Goal: Task Accomplishment & Management: Use online tool/utility

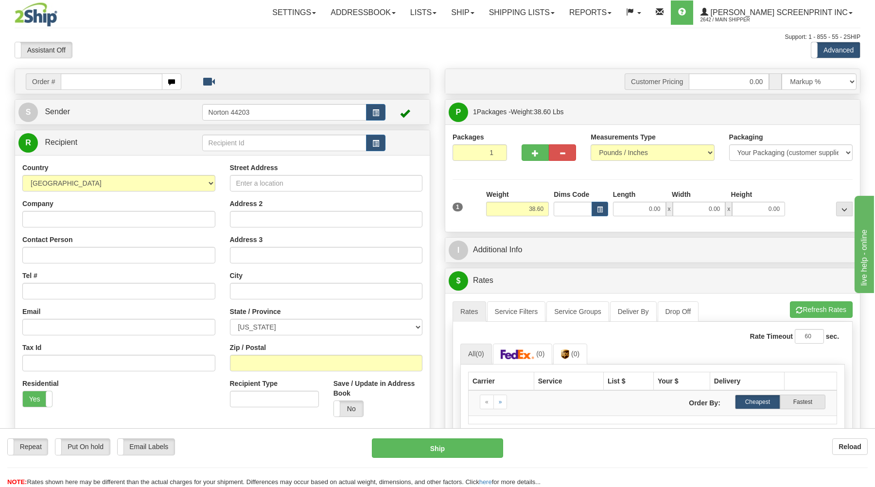
click at [143, 82] on input "text" at bounding box center [111, 81] width 101 height 17
click at [534, 153] on span "button" at bounding box center [535, 153] width 7 height 6
click at [561, 154] on span "button" at bounding box center [562, 153] width 7 height 6
type input "1"
click at [112, 82] on input "text" at bounding box center [111, 81] width 101 height 17
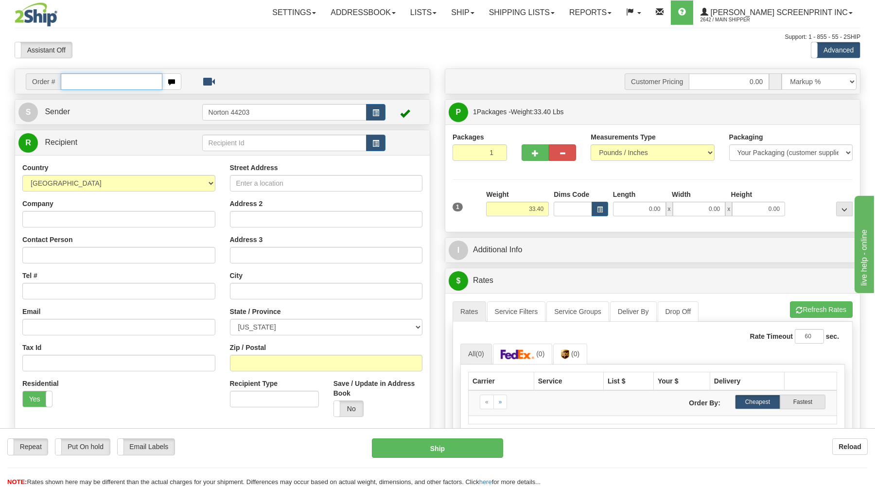
type input "0.00"
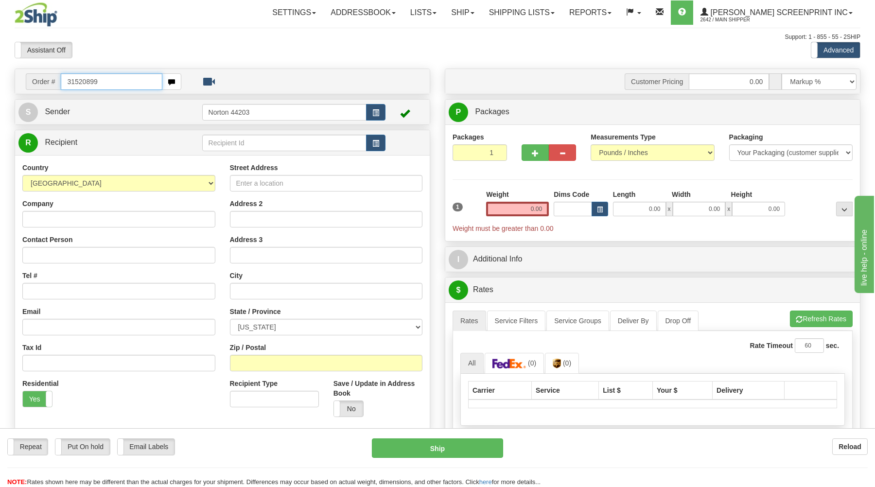
type input "31520899"
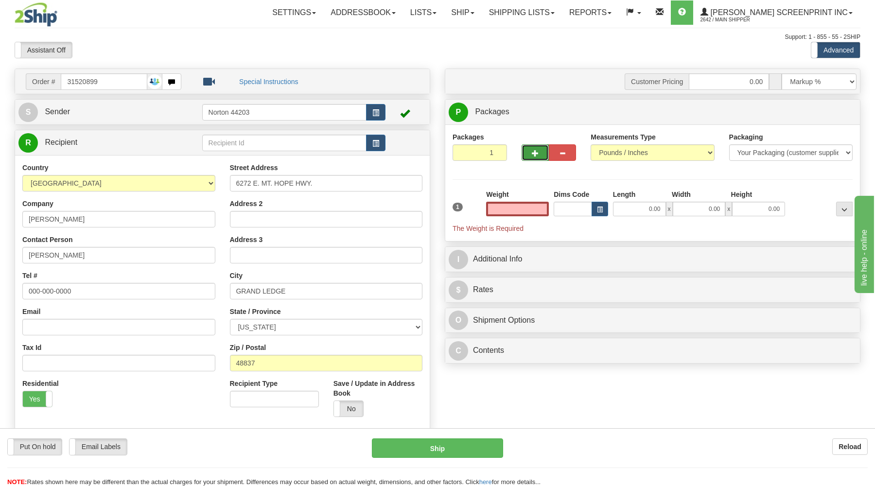
type input "0.00"
click at [535, 149] on button "button" at bounding box center [534, 152] width 27 height 17
type input "3"
click at [836, 111] on span "Package Level" at bounding box center [831, 112] width 38 height 7
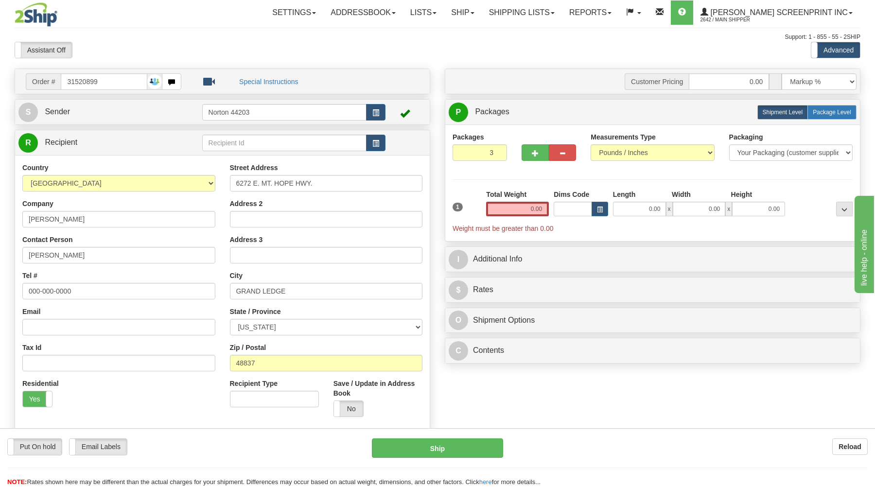
radio input "true"
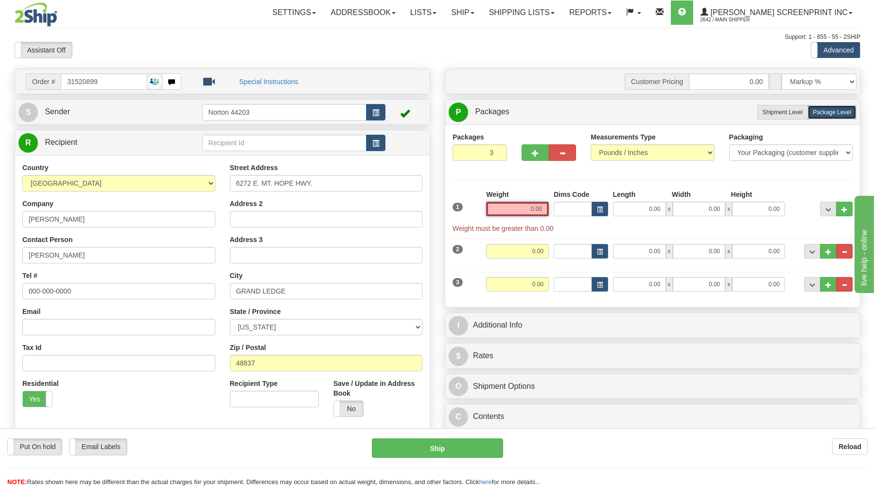
click at [511, 209] on input "0.00" at bounding box center [517, 209] width 63 height 15
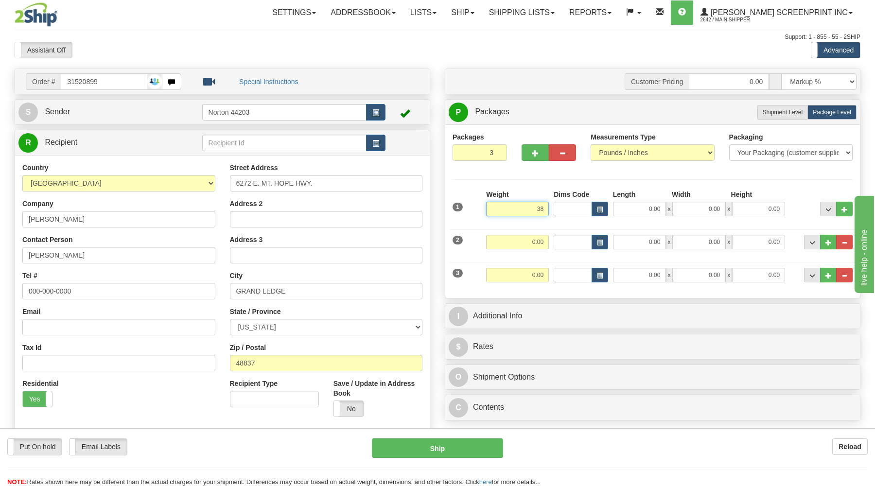
type input "3"
type input "38.60"
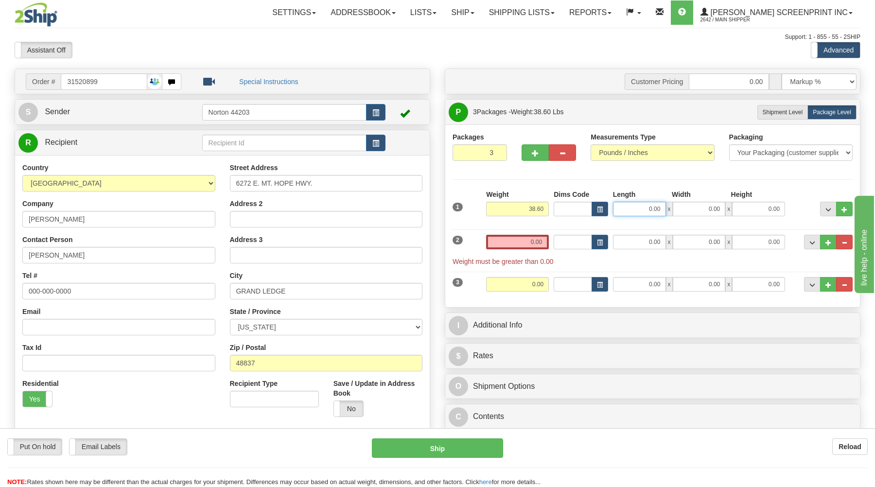
click at [657, 212] on input "0.00" at bounding box center [639, 209] width 53 height 15
type input "38.00"
click at [714, 213] on input "0.00" at bounding box center [698, 209] width 53 height 15
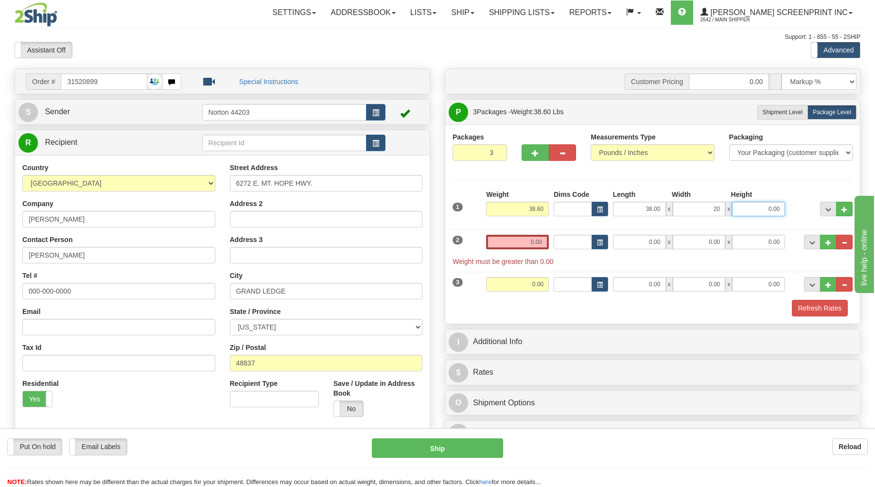
type input "20.00"
click at [755, 205] on input "0.00" at bounding box center [758, 209] width 53 height 15
type input "10.00"
click at [515, 249] on input "0.00" at bounding box center [517, 242] width 63 height 15
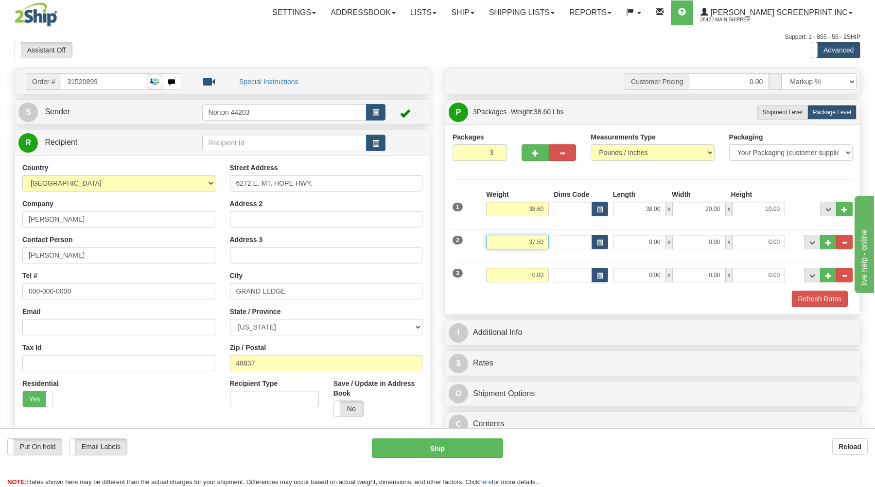
type input "37.50"
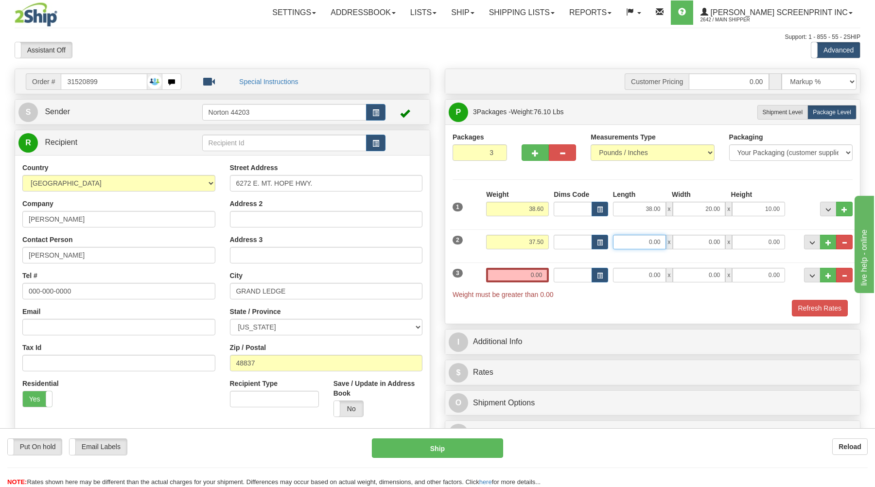
click at [623, 242] on input "0.00" at bounding box center [639, 242] width 53 height 15
type input "38.00"
click at [718, 248] on input "0.00" at bounding box center [698, 242] width 53 height 15
type input "20.00"
click at [750, 248] on input "0.00" at bounding box center [758, 242] width 53 height 15
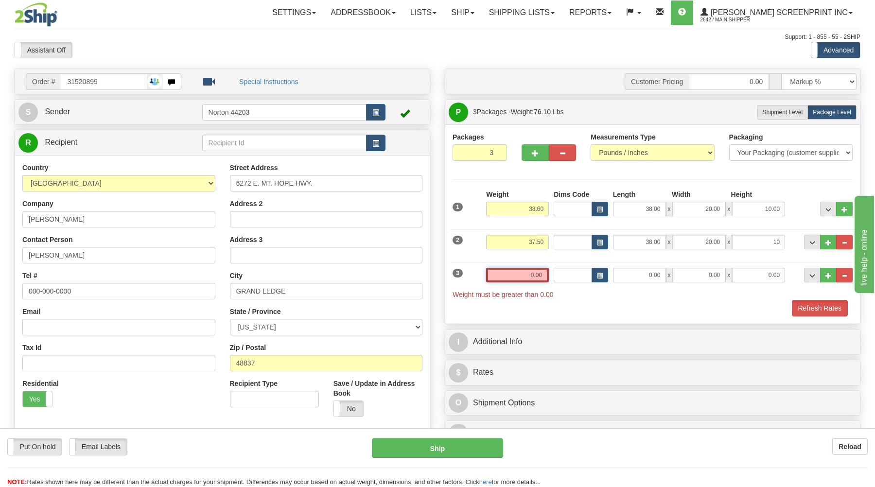
type input "10.00"
click at [524, 273] on input "0.00" at bounding box center [517, 275] width 63 height 15
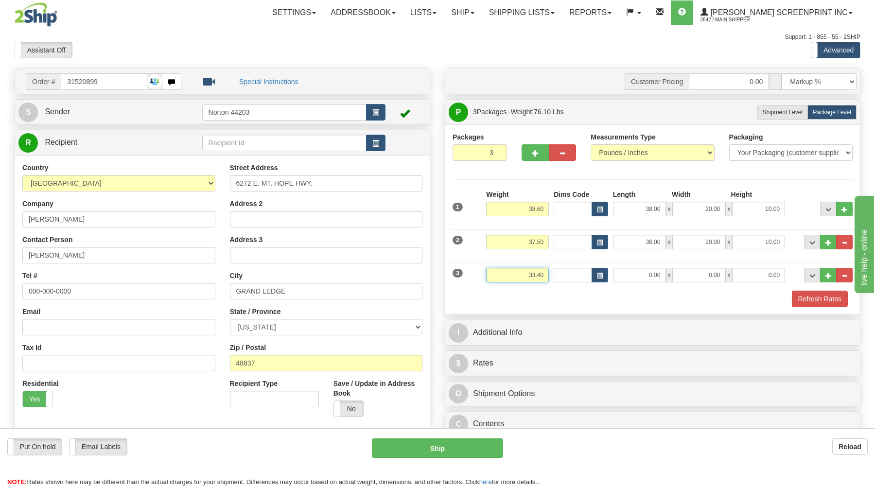
type input "33.40"
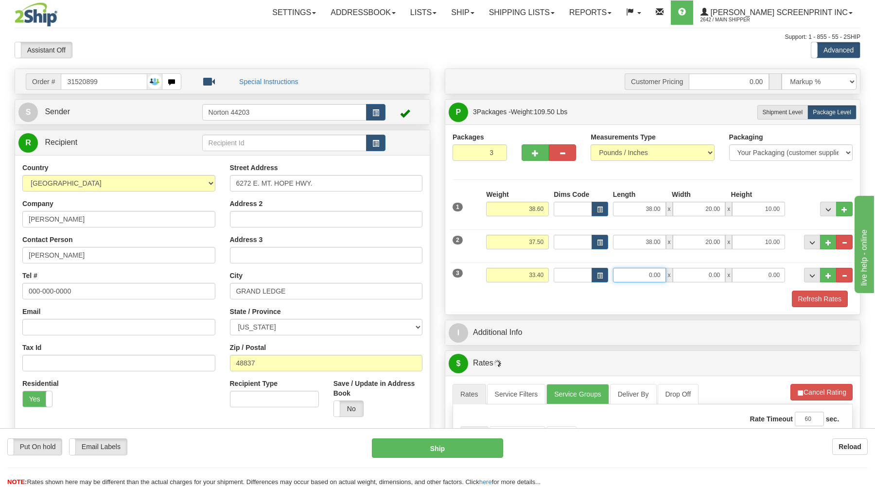
click at [636, 276] on input "0.00" at bounding box center [639, 275] width 53 height 15
type input "38.00"
click at [706, 275] on input "0.00" at bounding box center [698, 275] width 53 height 15
type input "20.00"
click at [774, 279] on input "0.00" at bounding box center [758, 275] width 53 height 15
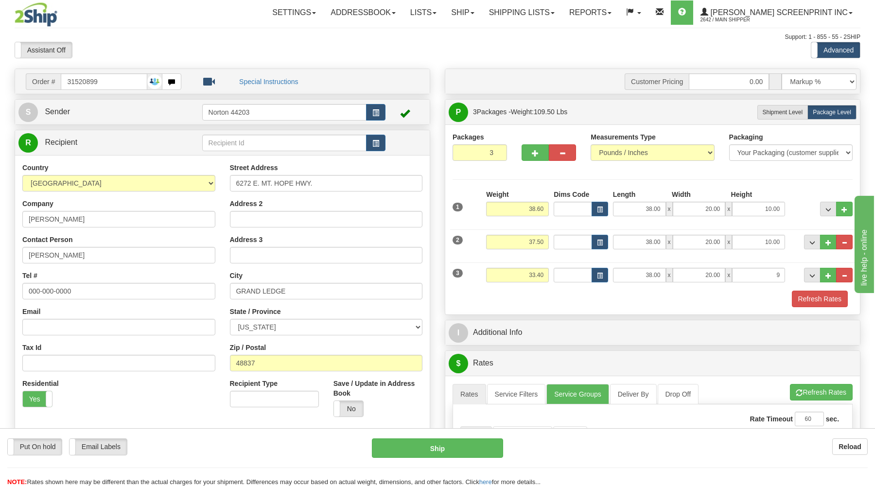
type input "9.00"
click at [771, 296] on div "Refresh Rates" at bounding box center [652, 299] width 405 height 17
click at [826, 298] on button "Refresh Rates" at bounding box center [819, 299] width 56 height 17
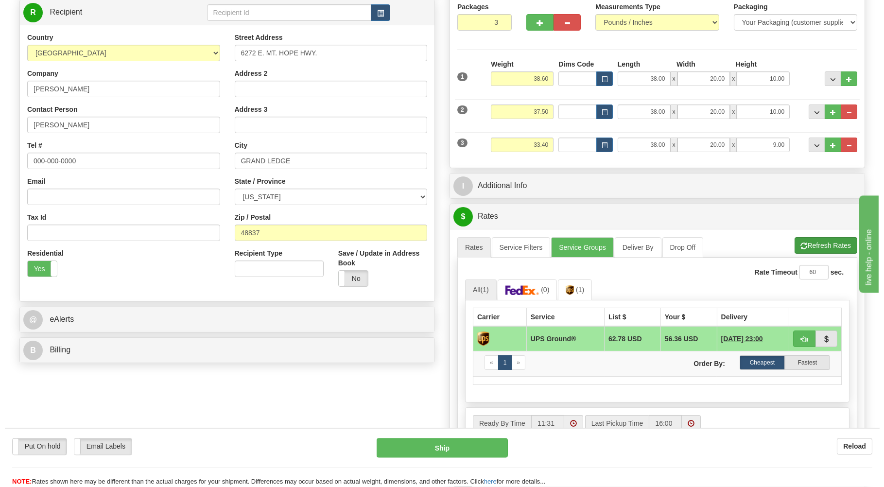
scroll to position [156, 0]
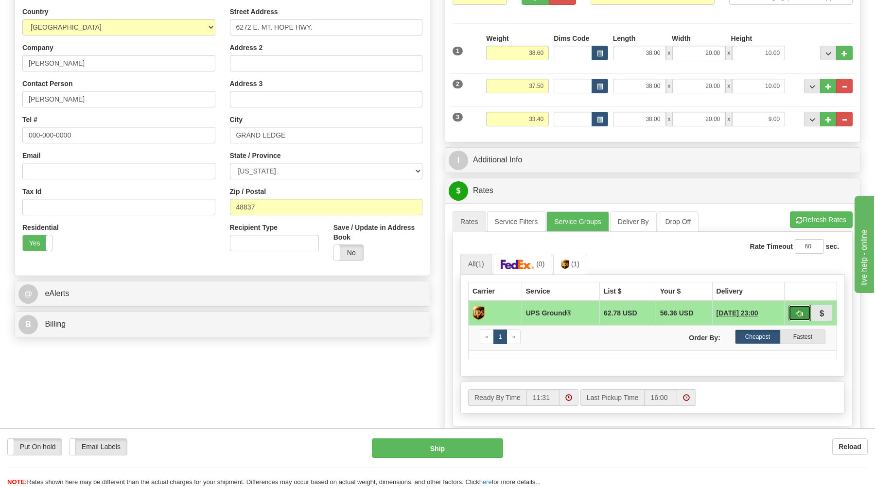
click at [798, 310] on span "button" at bounding box center [799, 313] width 7 height 6
type input "03"
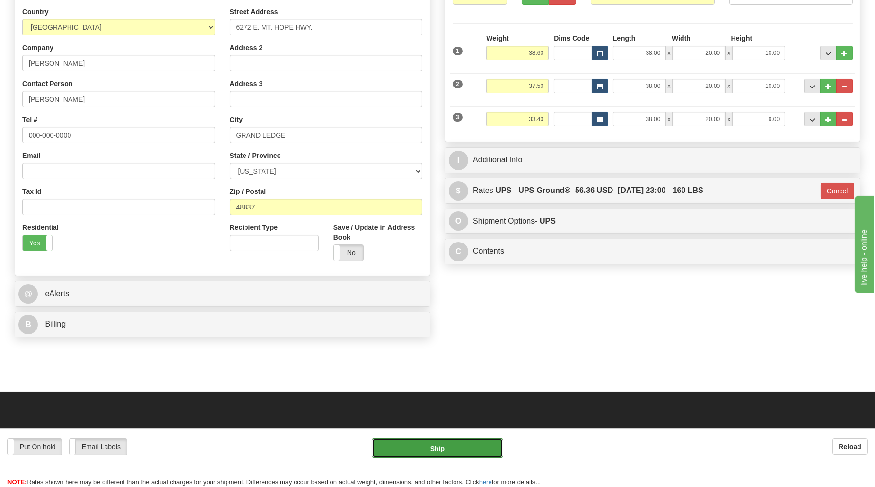
click at [455, 448] on button "Ship" at bounding box center [437, 447] width 131 height 19
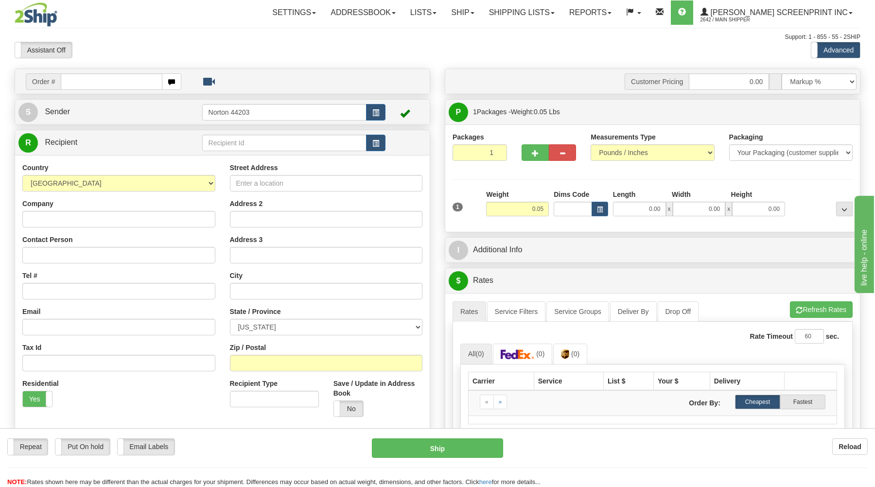
type input "9.00"
type input "31525652"
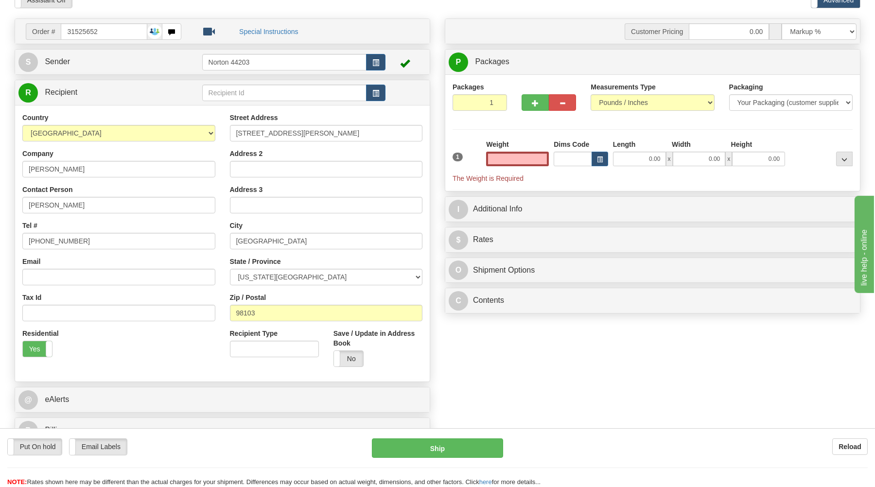
scroll to position [52, 0]
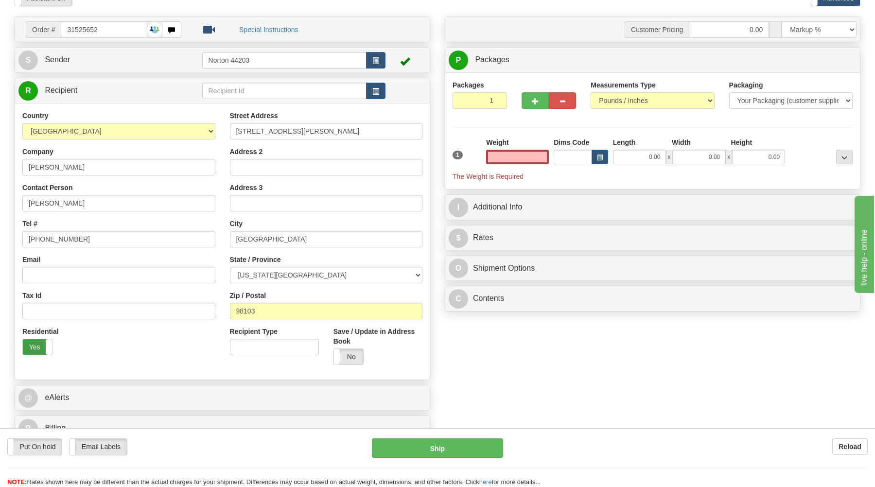
type input "0.00"
click at [37, 351] on label "Yes" at bounding box center [37, 347] width 29 height 16
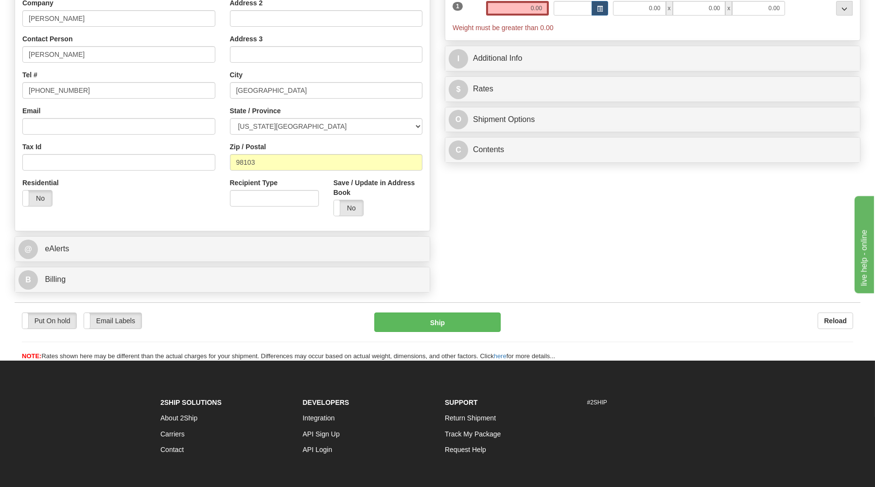
scroll to position [208, 0]
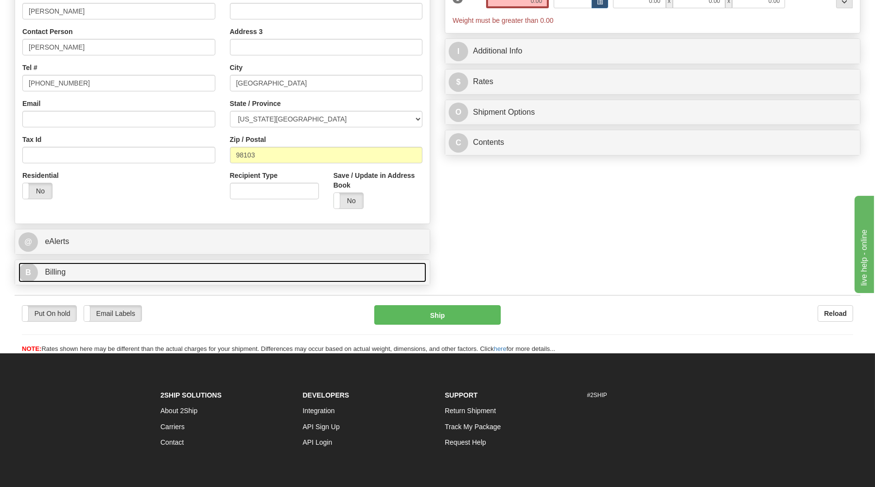
click at [134, 272] on link "B Billing" at bounding box center [222, 272] width 408 height 20
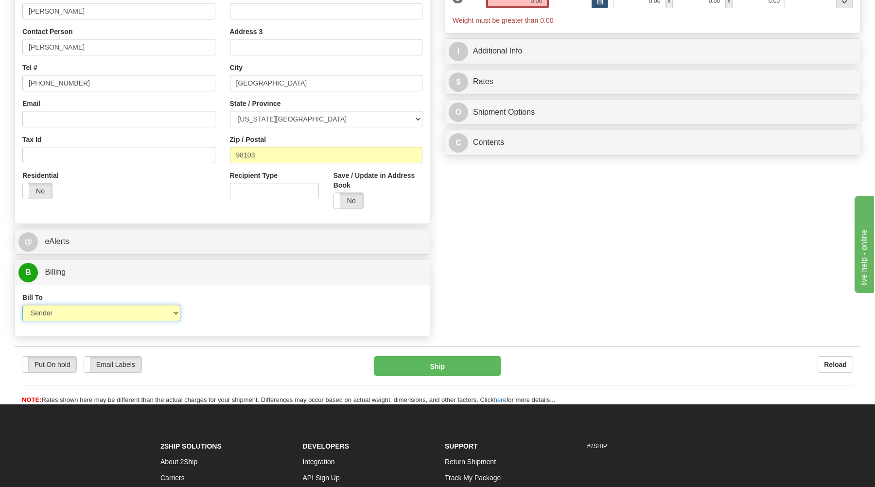
click at [22, 305] on select "Sender Recipient Third Party Collect" at bounding box center [101, 313] width 158 height 17
select select "3"
click option "Third Party" at bounding box center [0, 0] width 0 height 0
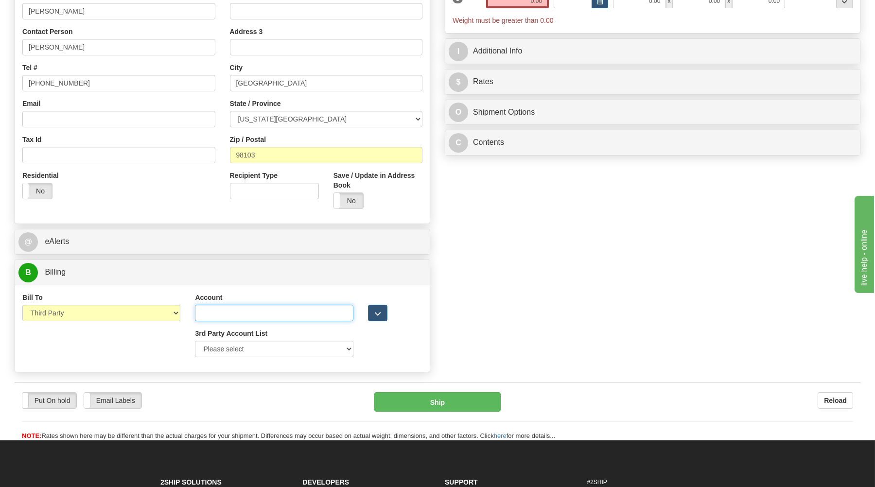
drag, startPoint x: 203, startPoint y: 314, endPoint x: 206, endPoint y: 321, distance: 7.2
click at [203, 315] on input "Account" at bounding box center [274, 313] width 158 height 17
type input "114573361"
click at [195, 341] on select "Please select GITI-332021982-FedEx Express® CACHE-372964065-FedEx Express® LOWE…" at bounding box center [274, 349] width 158 height 17
select select "398"
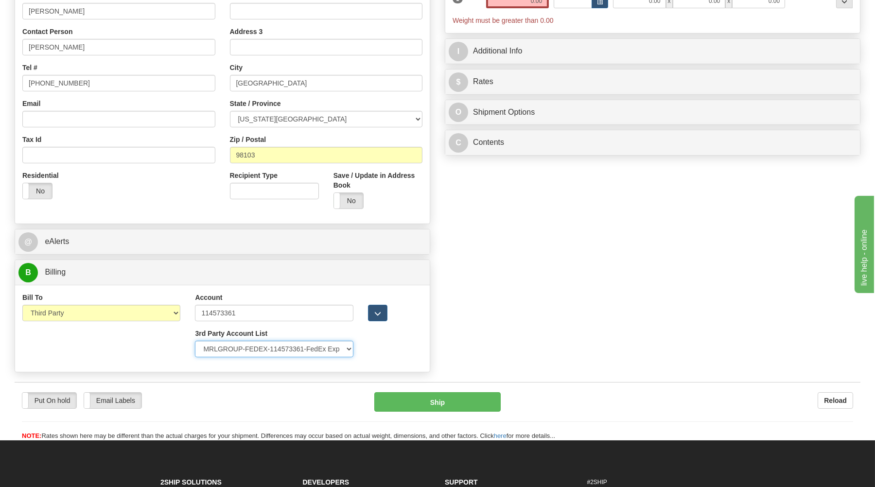
click option "MRLGROUP-FEDEX-114573361-FedEx Express®" at bounding box center [0, 0] width 0 height 0
select select "US"
type input "MRL GROUP"
type input "8665680574"
type input "[STREET_ADDRESS][PERSON_NAME]"
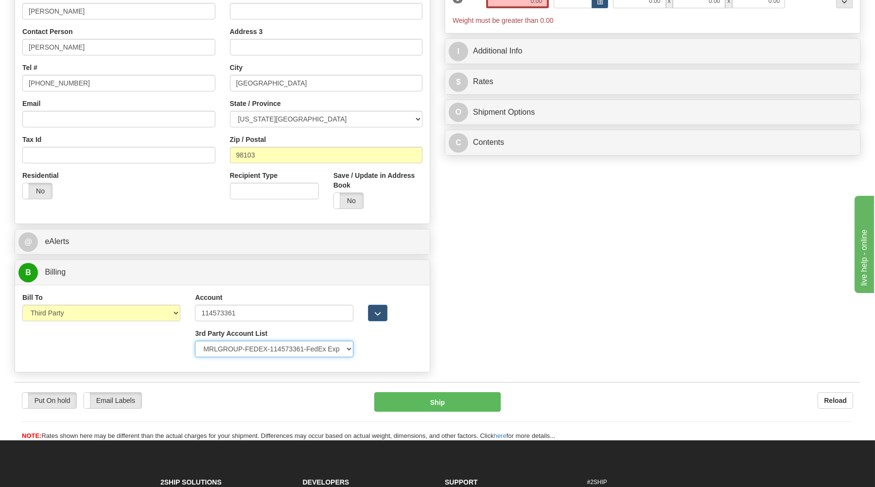
type input "[GEOGRAPHIC_DATA]"
type input "33301"
select select "FL"
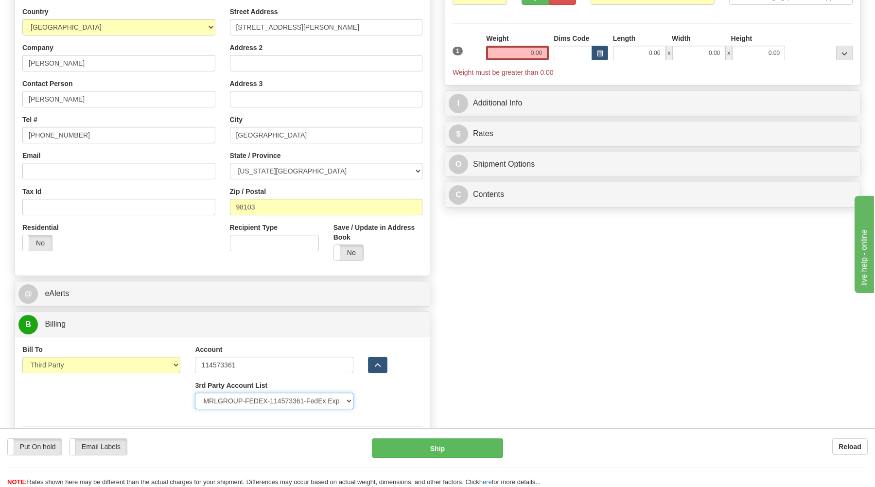
scroll to position [0, 0]
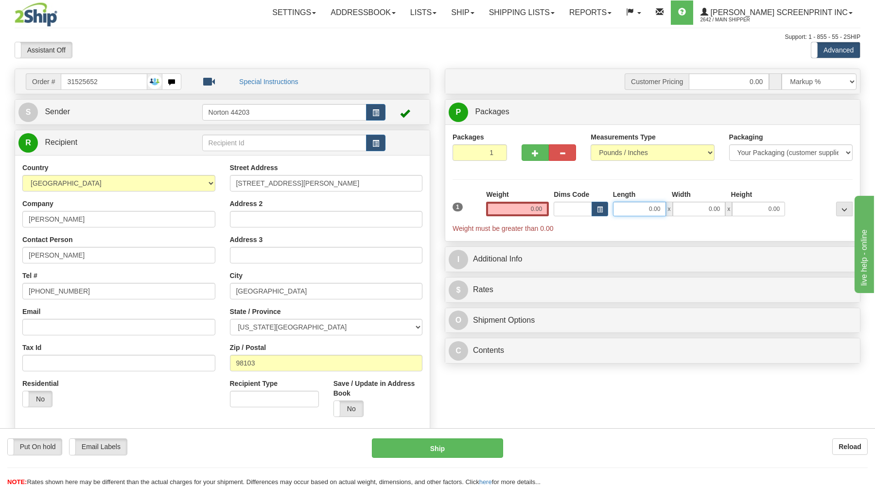
click at [646, 212] on input "0.00" at bounding box center [639, 209] width 53 height 15
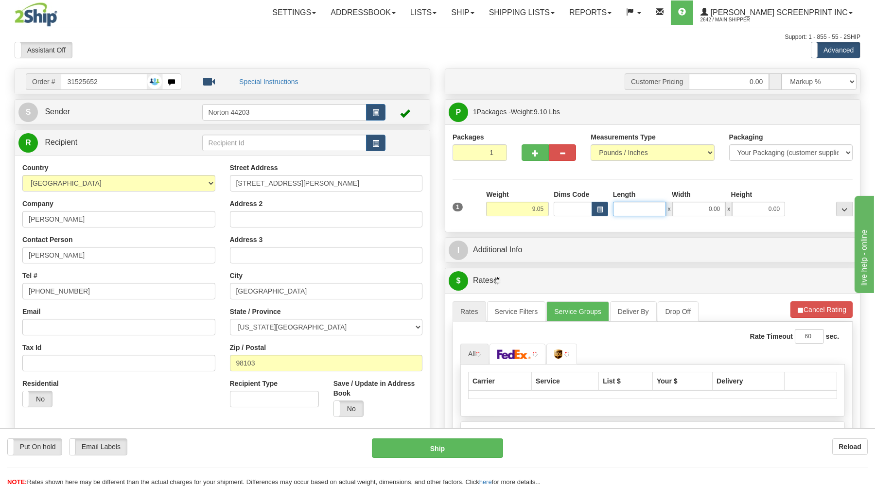
type input "9.00"
type input "53.00"
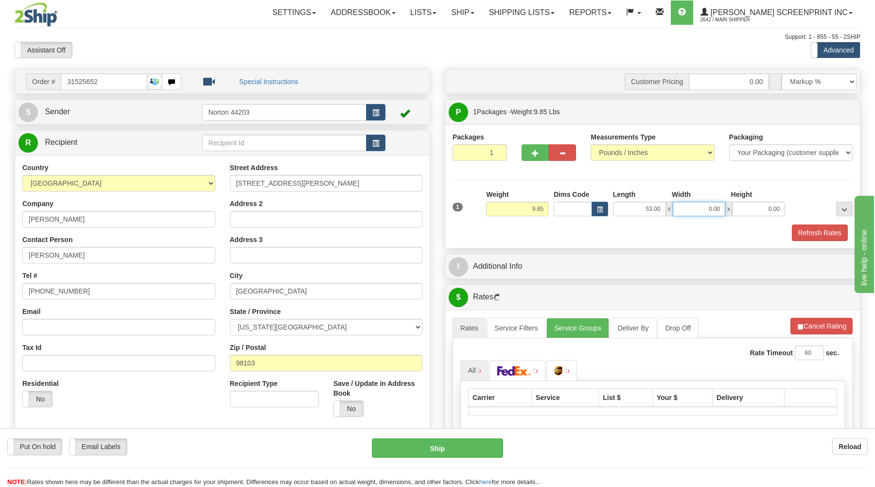
type input "9.00"
type input "43.00"
type input "9.00"
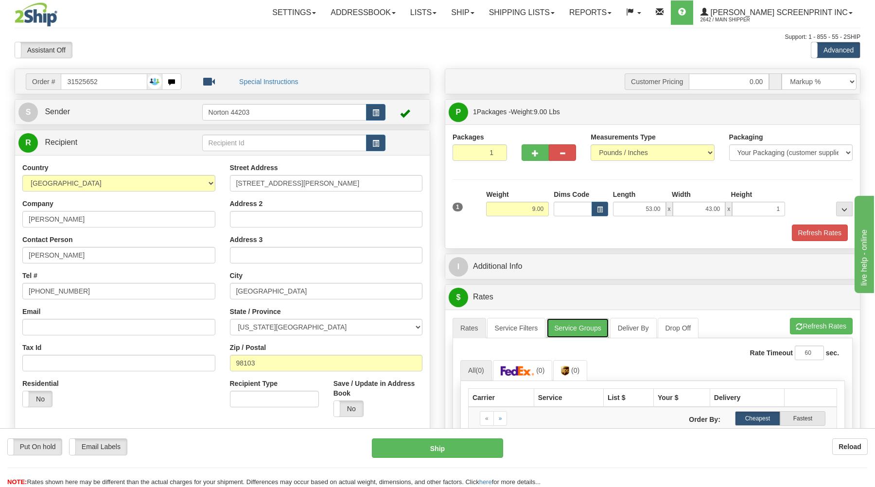
type input "1.00"
click at [583, 331] on link "Service Groups" at bounding box center [577, 328] width 62 height 20
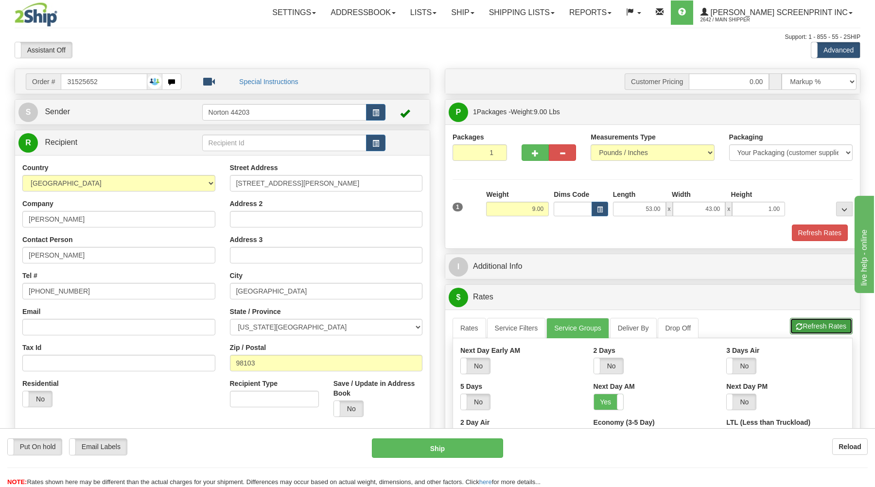
click at [815, 329] on button "Refresh Rates" at bounding box center [820, 326] width 63 height 17
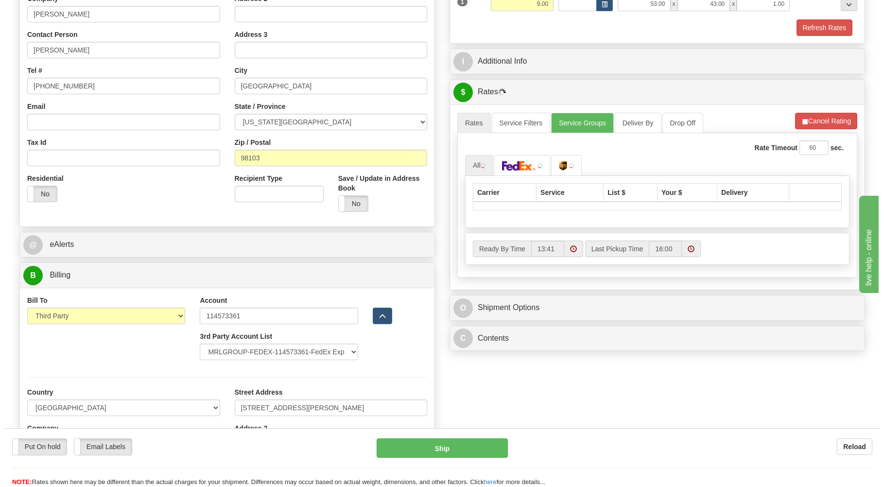
scroll to position [208, 0]
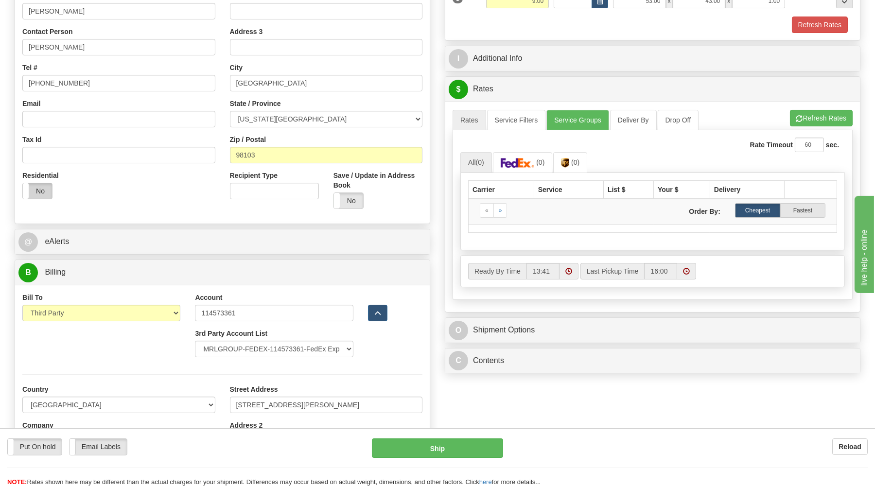
click at [48, 195] on label "No" at bounding box center [37, 191] width 29 height 16
click at [569, 123] on link "Service Groups" at bounding box center [577, 120] width 62 height 20
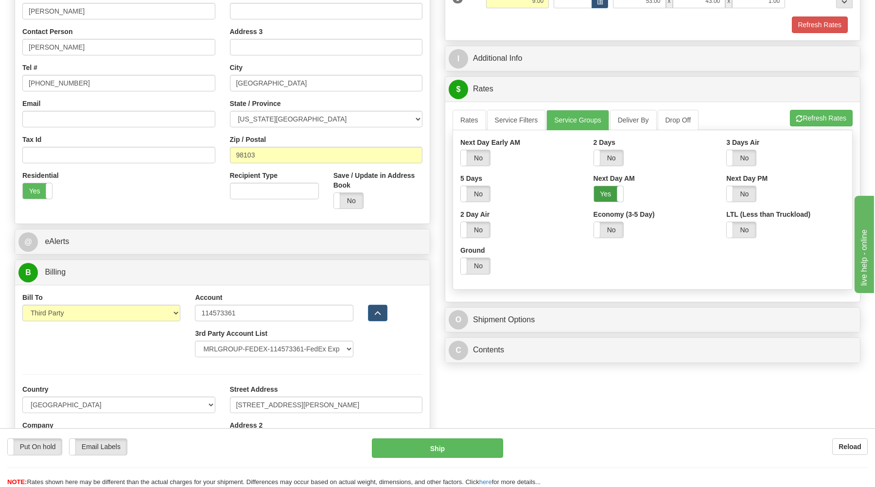
click at [601, 197] on label "Yes" at bounding box center [608, 194] width 29 height 16
click at [801, 115] on button "Refresh Rates" at bounding box center [820, 118] width 63 height 17
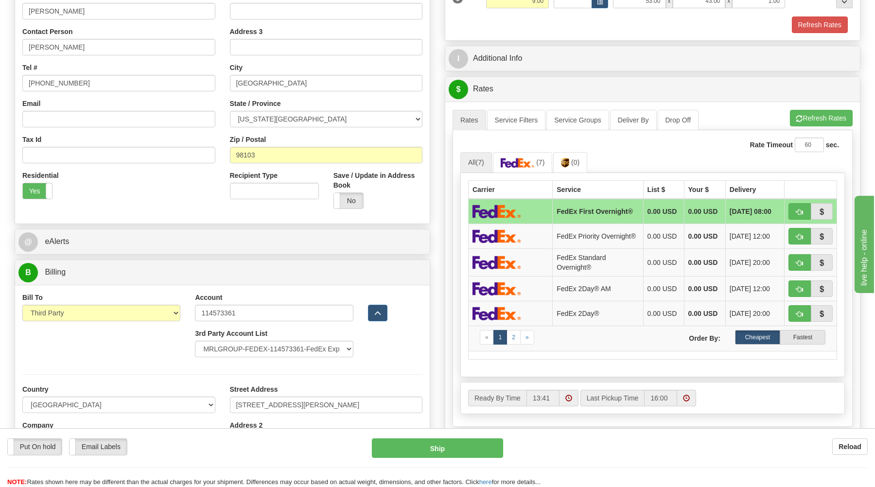
click at [732, 216] on span "[DATE] 08:00" at bounding box center [750, 211] width 42 height 10
select select "398"
click at [799, 214] on span "button" at bounding box center [799, 212] width 7 height 6
type input "06"
select select "398"
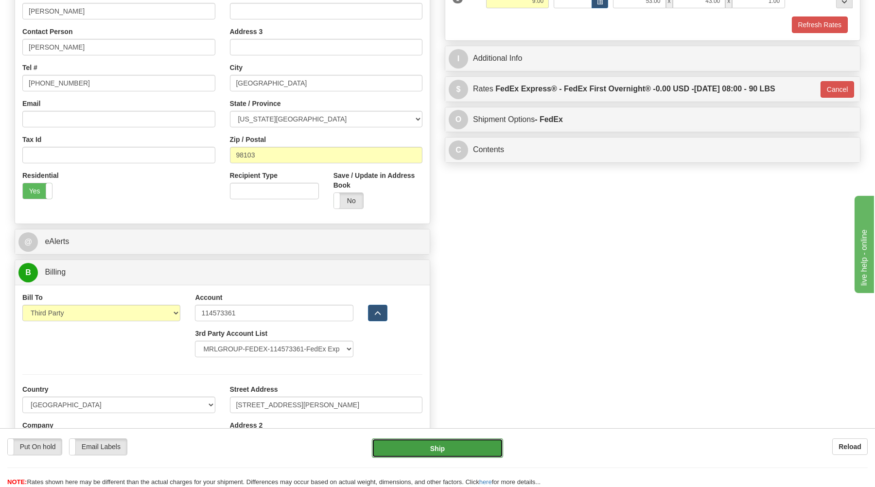
click at [430, 451] on button "Ship" at bounding box center [437, 447] width 131 height 19
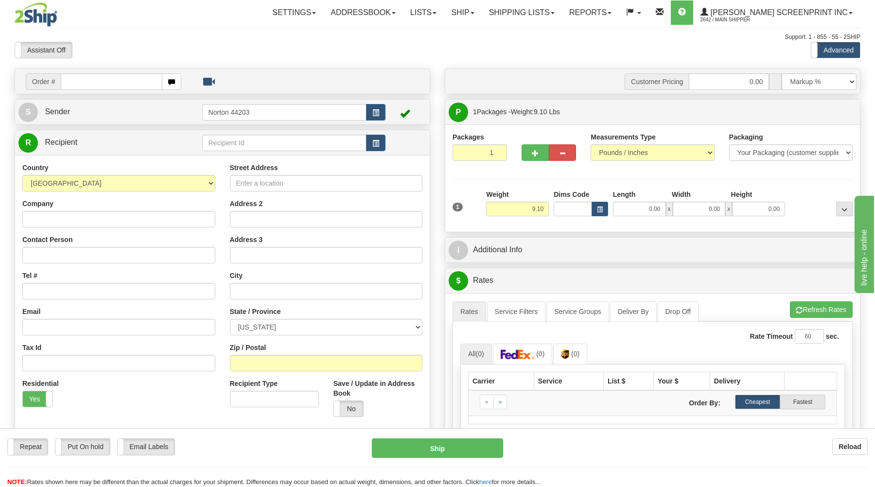
type input "0.00"
